Goal: Information Seeking & Learning: Learn about a topic

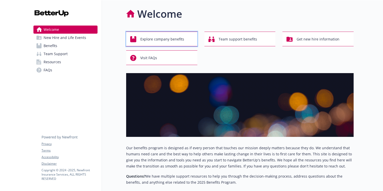
click at [147, 40] on span "Explore company benefits" at bounding box center [162, 39] width 44 height 10
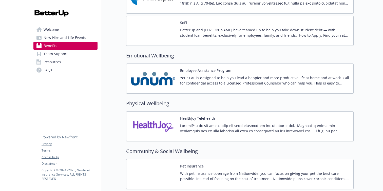
scroll to position [909, 0]
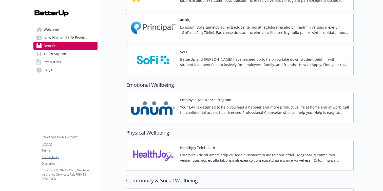
click at [193, 113] on p "Your EAP is designed to help you lead a happier and more productive life at hom…" at bounding box center [264, 110] width 169 height 11
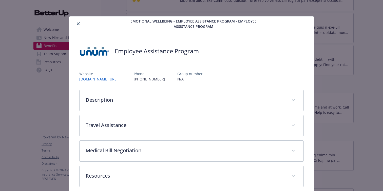
scroll to position [7, 0]
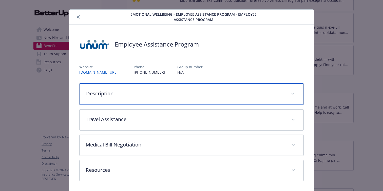
click at [178, 94] on p "Description" at bounding box center [185, 94] width 198 height 8
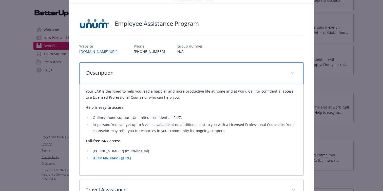
scroll to position [35, 0]
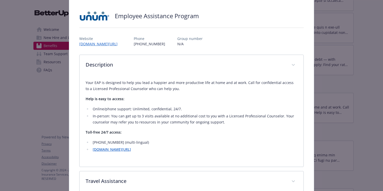
click at [179, 16] on h2 "Employee Assistance Program" at bounding box center [157, 16] width 84 height 9
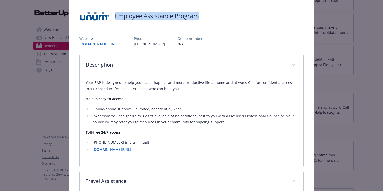
click at [179, 16] on h2 "Employee Assistance Program" at bounding box center [157, 16] width 84 height 9
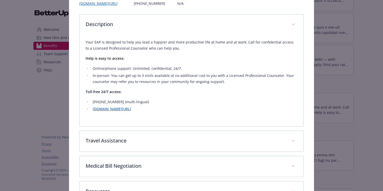
scroll to position [48, 0]
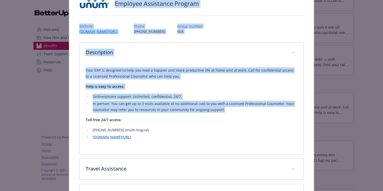
drag, startPoint x: 225, startPoint y: 110, endPoint x: 80, endPoint y: 3, distance: 179.9
click at [80, 3] on div "Employee Assistance Program Website [DOMAIN_NAME][URL] Phone [PHONE_NUMBER] Gro…" at bounding box center [191, 113] width 224 height 235
copy div "Employee Assistance Program Website [DOMAIN_NAME][URL] Phone [PHONE_NUMBER] Gro…"
